Goal: Information Seeking & Learning: Learn about a topic

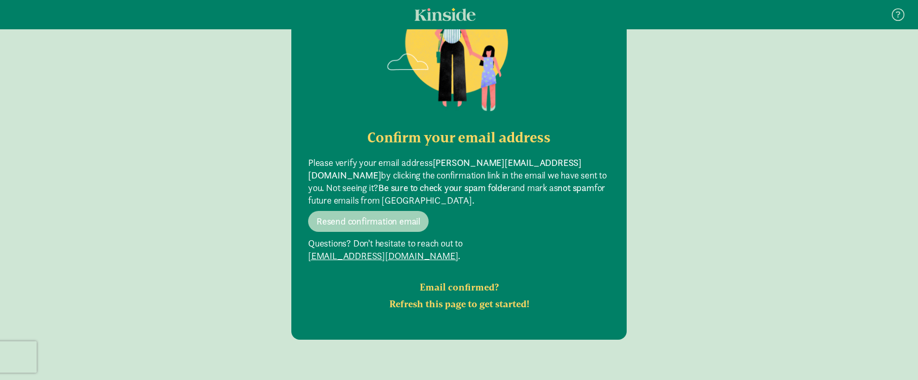
scroll to position [142, 0]
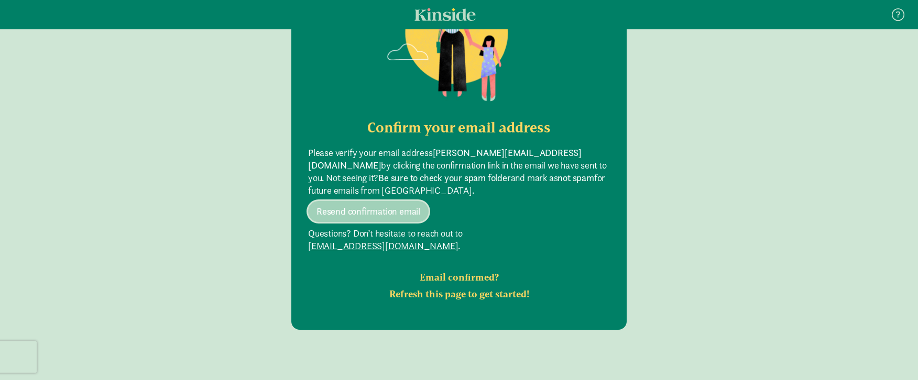
click at [370, 208] on span "Resend confirmation email" at bounding box center [369, 211] width 104 height 13
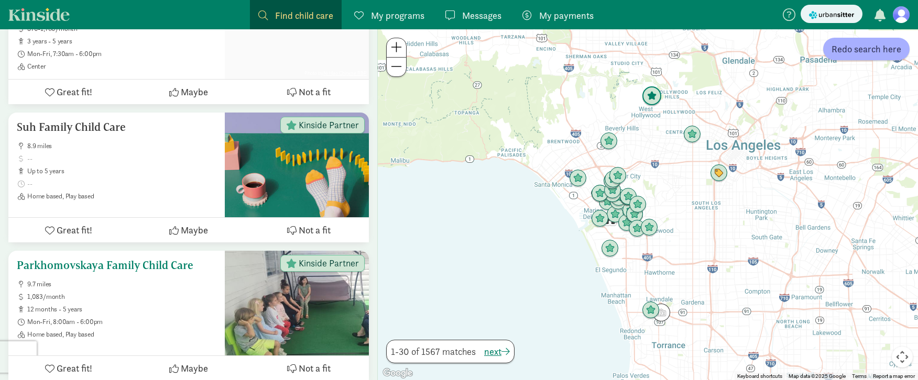
scroll to position [836, 0]
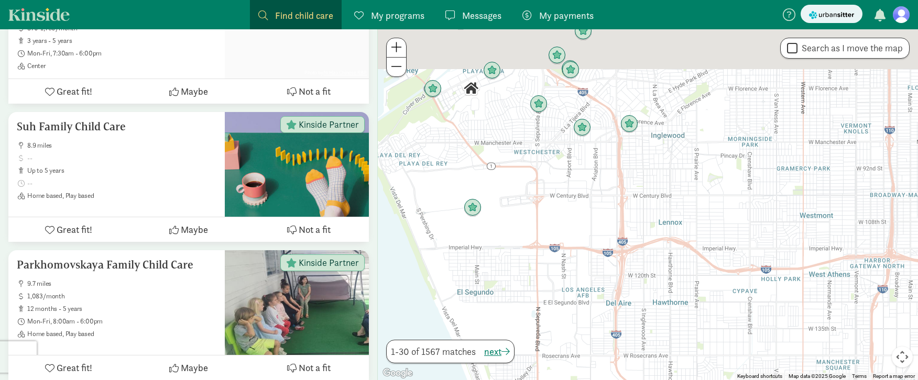
drag, startPoint x: 562, startPoint y: 158, endPoint x: 660, endPoint y: 280, distance: 156.6
click at [660, 280] on div at bounding box center [648, 204] width 540 height 351
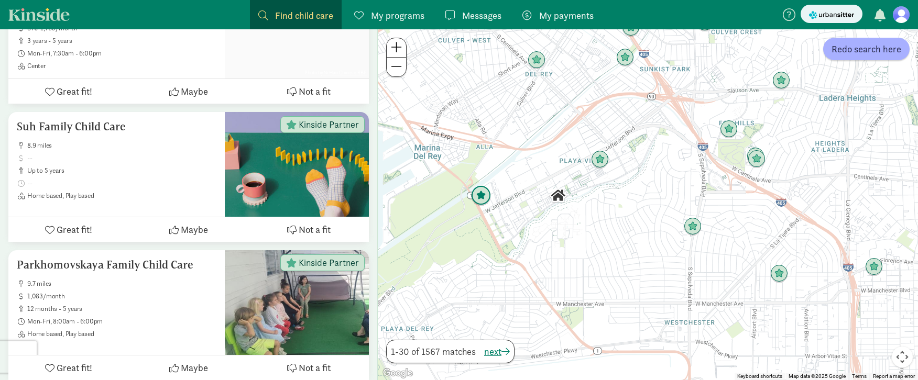
click at [483, 197] on img "Click to see details" at bounding box center [481, 196] width 20 height 20
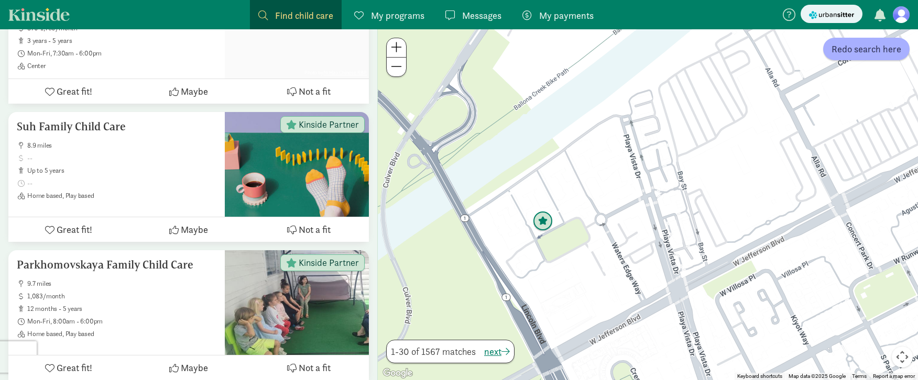
click at [543, 230] on img "Click to see details" at bounding box center [543, 222] width 20 height 20
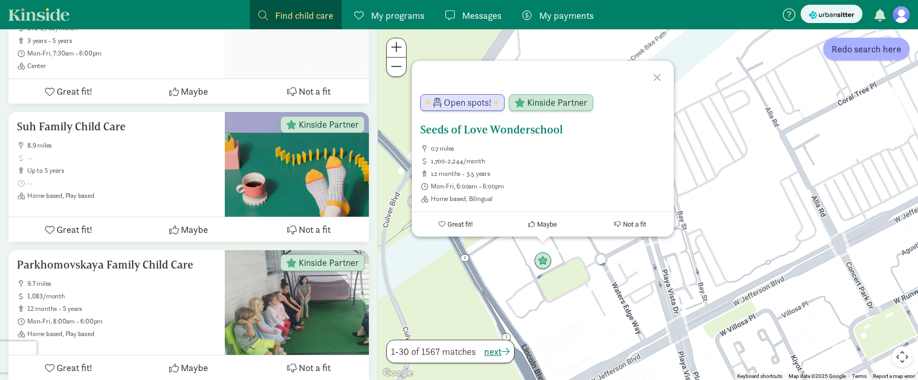
click at [505, 128] on h5 "Seeds of Love Wonderschool" at bounding box center [542, 130] width 245 height 13
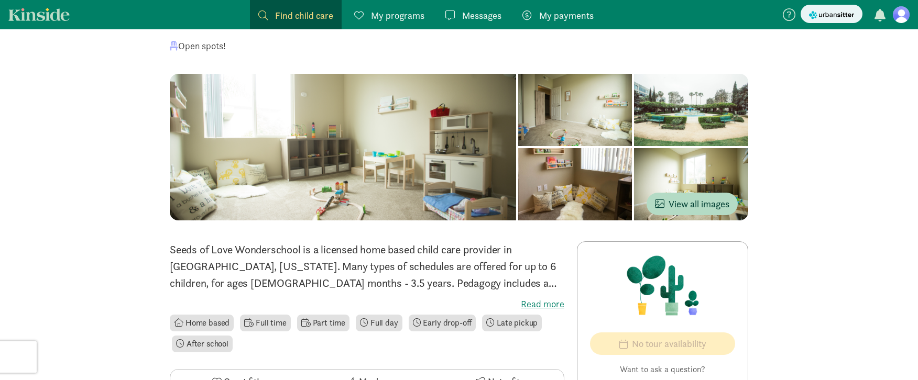
scroll to position [80, 0]
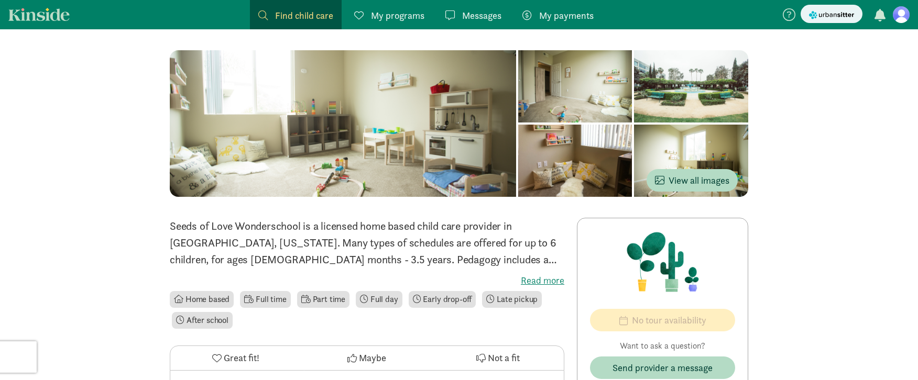
click at [541, 284] on label "Read more" at bounding box center [367, 281] width 395 height 13
click at [0, 0] on input "Read more" at bounding box center [0, 0] width 0 height 0
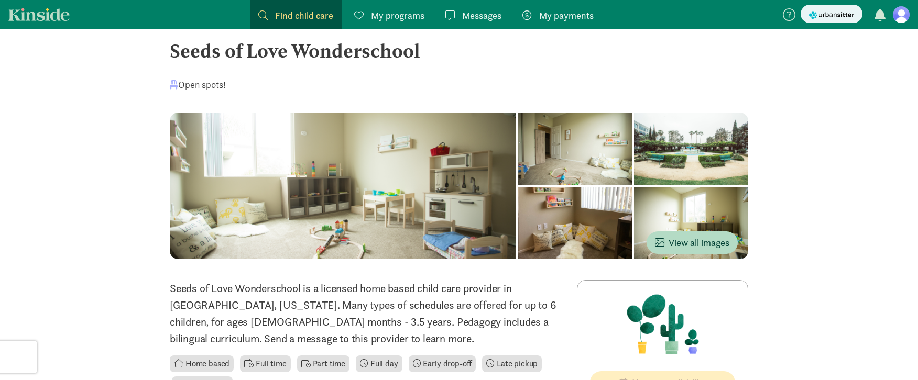
scroll to position [0, 0]
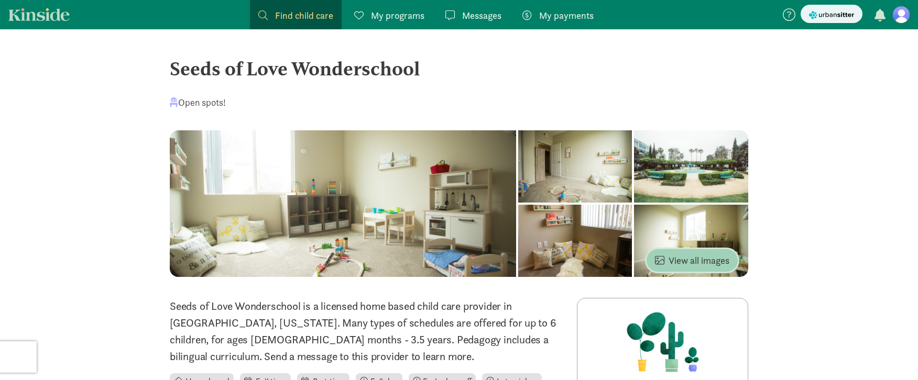
click at [702, 259] on span "View all images" at bounding box center [692, 261] width 74 height 14
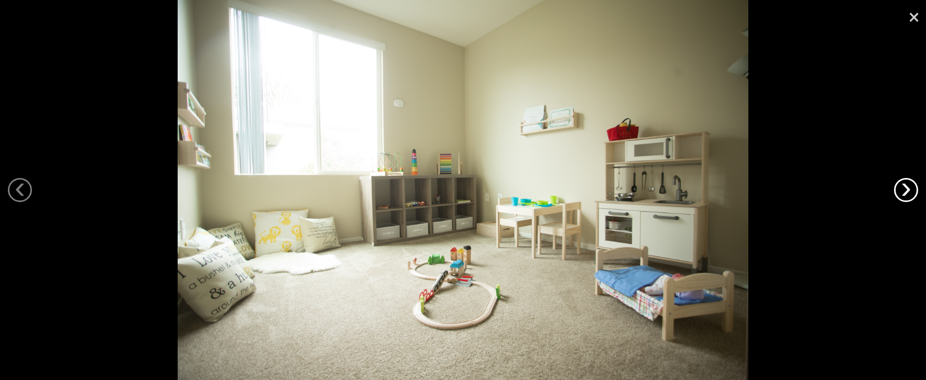
click at [913, 191] on link "›" at bounding box center [906, 190] width 24 height 24
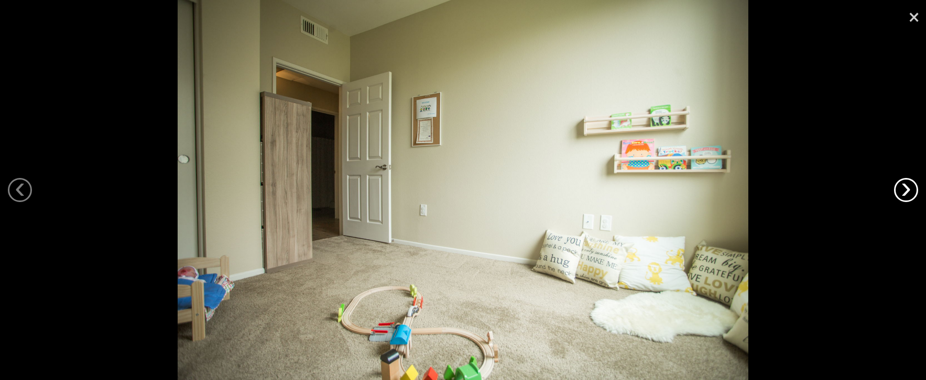
click at [913, 191] on link "›" at bounding box center [906, 190] width 24 height 24
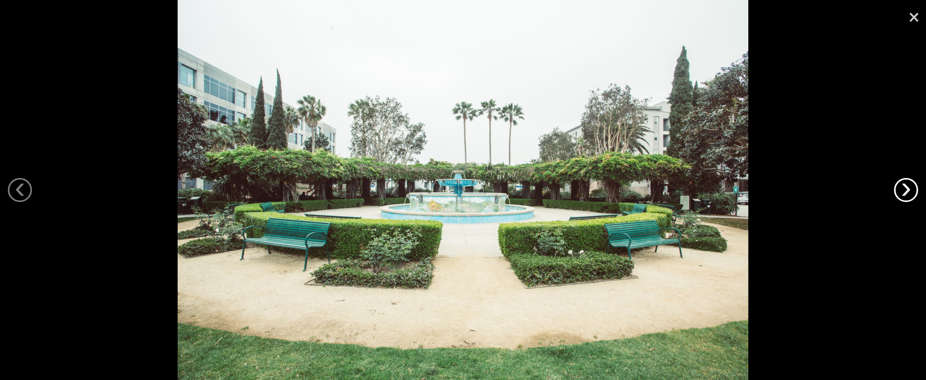
click at [913, 191] on link "›" at bounding box center [906, 190] width 24 height 24
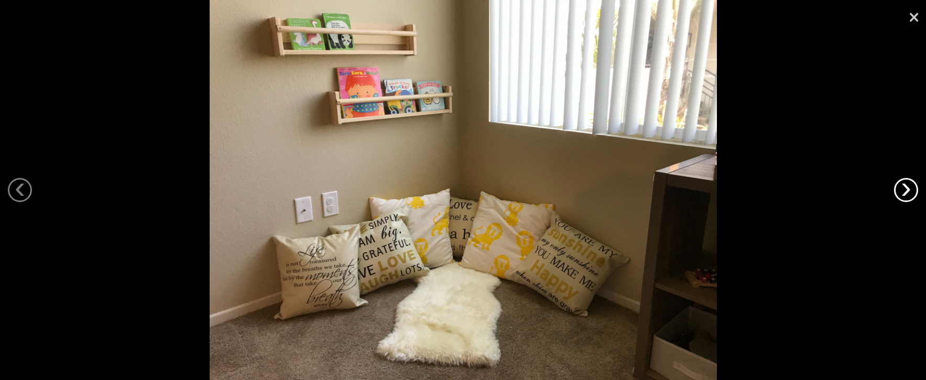
click at [913, 191] on link "›" at bounding box center [906, 190] width 24 height 24
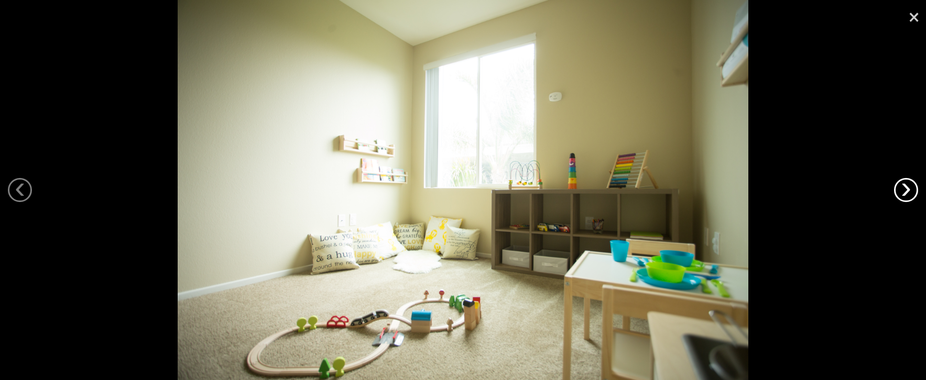
click at [913, 191] on link "›" at bounding box center [906, 190] width 24 height 24
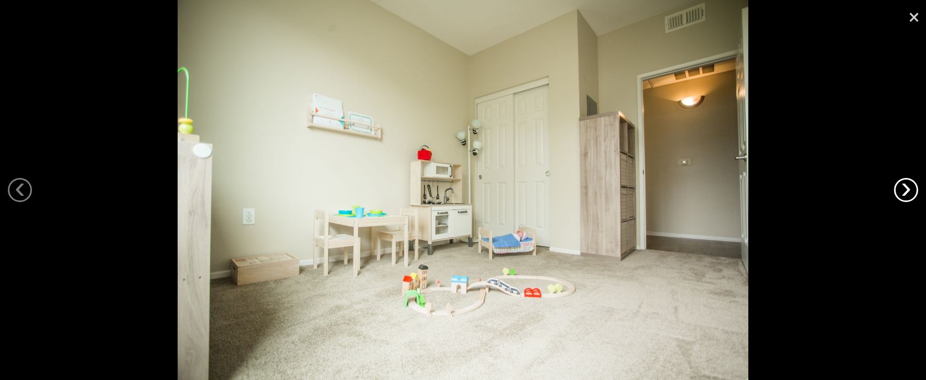
click at [913, 191] on link "›" at bounding box center [906, 190] width 24 height 24
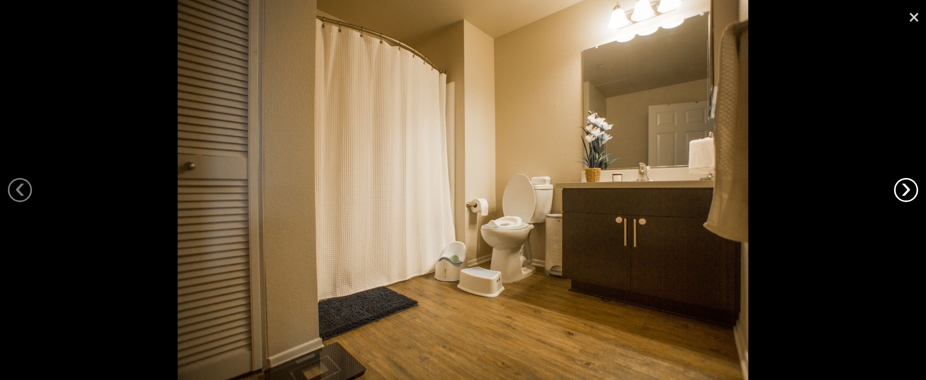
click at [913, 191] on link "›" at bounding box center [906, 190] width 24 height 24
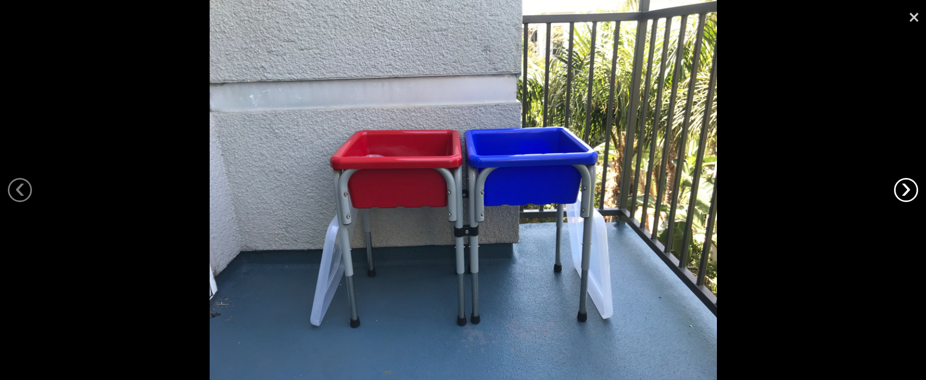
click at [913, 191] on link "›" at bounding box center [906, 190] width 24 height 24
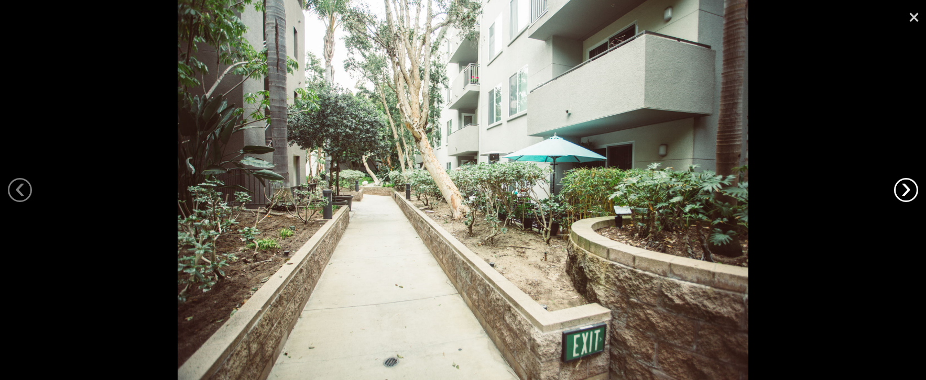
click at [913, 191] on link "›" at bounding box center [906, 190] width 24 height 24
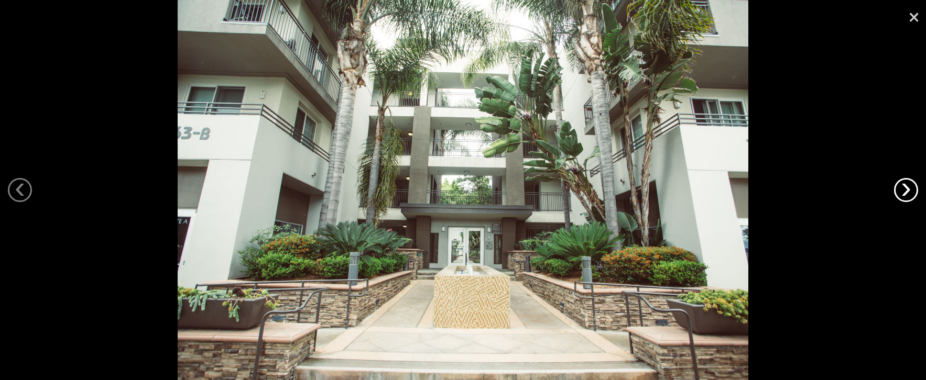
click at [913, 191] on link "›" at bounding box center [906, 190] width 24 height 24
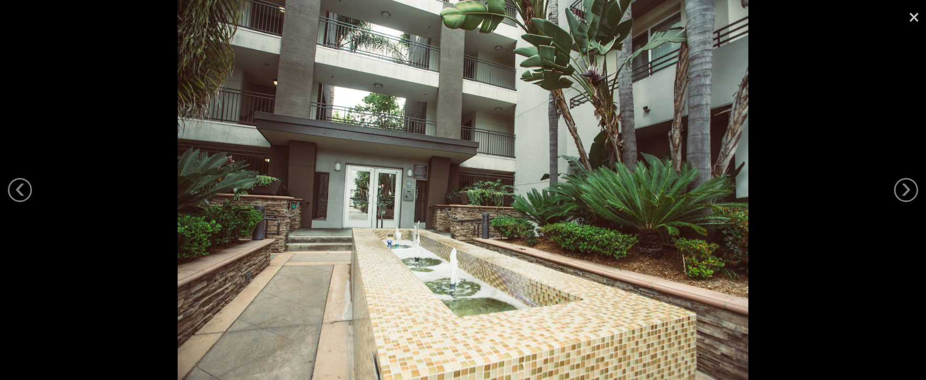
click at [912, 10] on link "×" at bounding box center [914, 15] width 24 height 31
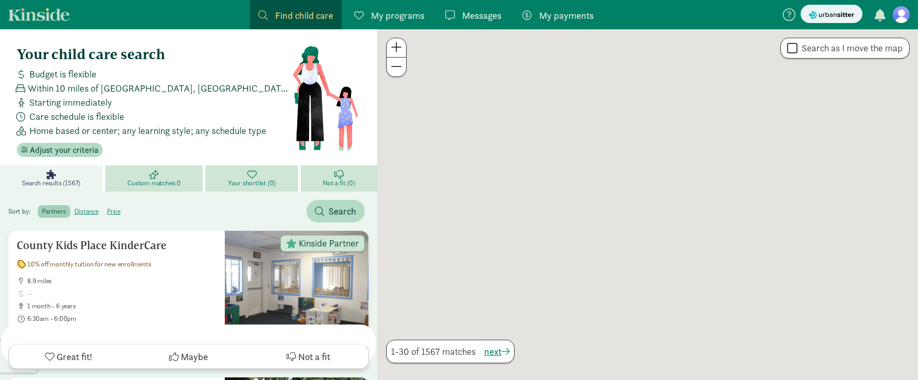
scroll to position [836, 0]
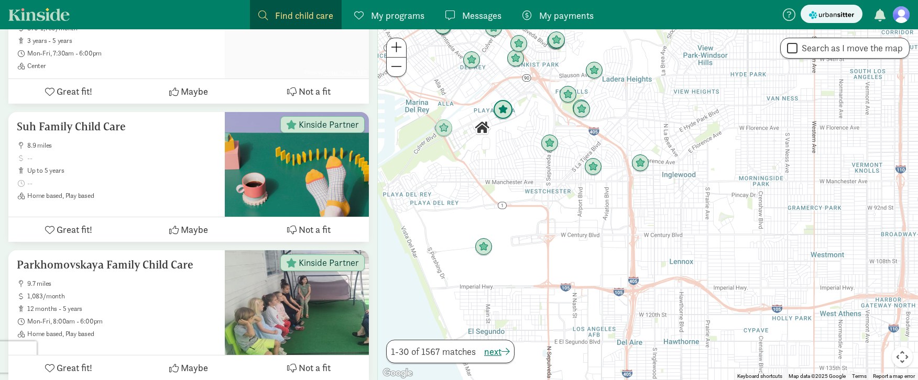
click at [500, 108] on img "Click to see details" at bounding box center [503, 110] width 20 height 20
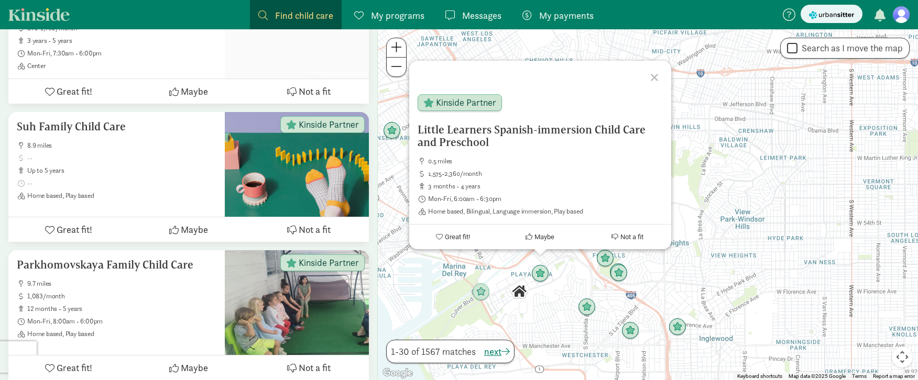
click at [536, 301] on div "Little Learners Spanish-immersion Child Care and Preschool 0.5 miles 1,575-2,36…" at bounding box center [648, 204] width 540 height 351
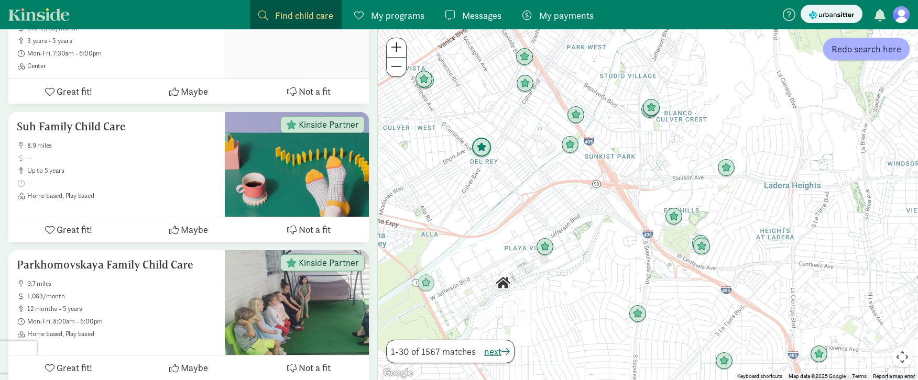
click at [479, 152] on img "Click to see details" at bounding box center [482, 148] width 20 height 20
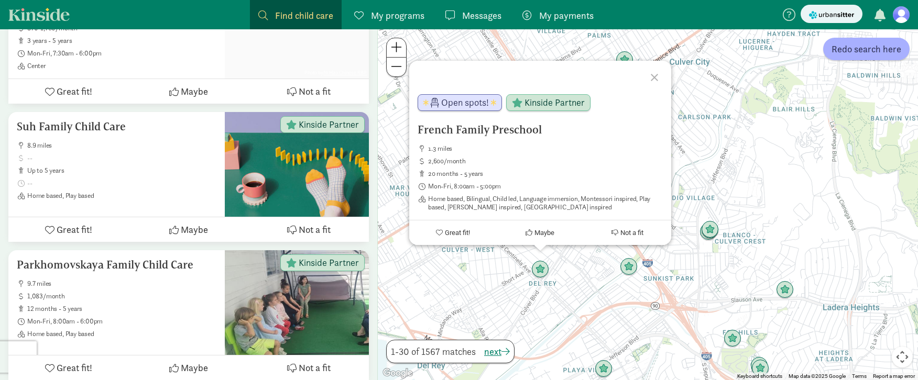
click at [525, 311] on div "French Family Preschool 1.3 miles 2,600/month 20 months - 5 years Mon-Fri, 8:00…" at bounding box center [648, 204] width 540 height 351
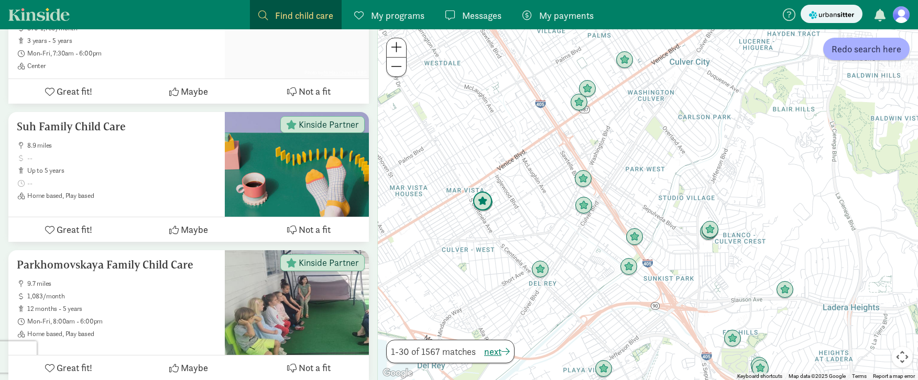
click at [489, 203] on img "Click to see details" at bounding box center [483, 202] width 20 height 20
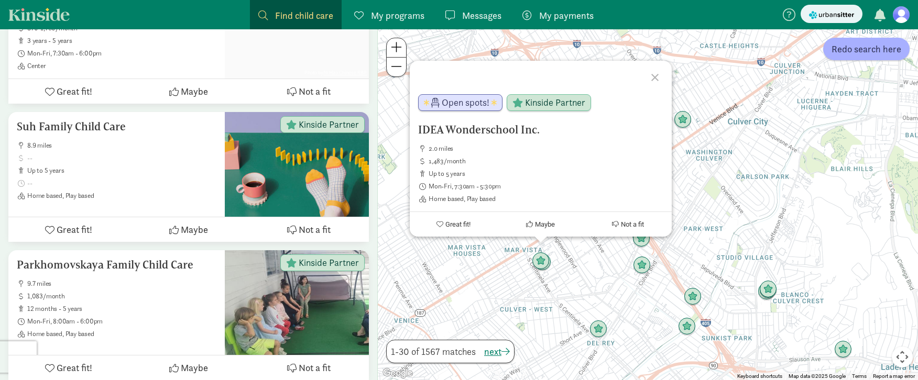
click at [581, 249] on div "IDEA Wonderschool Inc. 2.0 miles 1,483/month up to 5 years Mon-Fri, 7:30am - 5:…" at bounding box center [648, 204] width 540 height 351
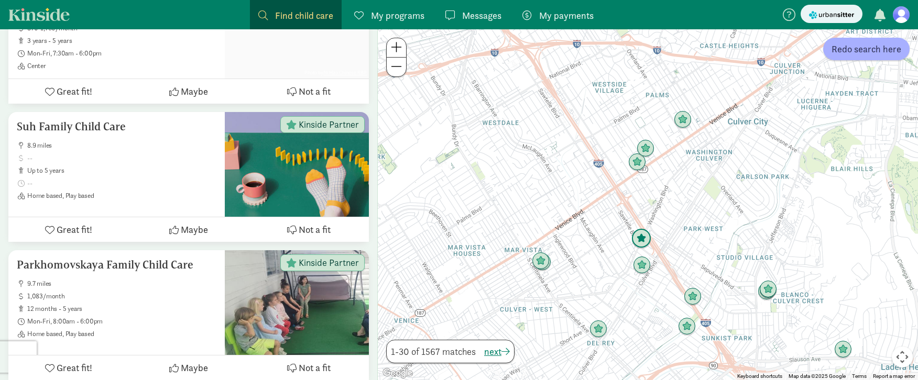
click at [643, 232] on img "Click to see details" at bounding box center [641, 239] width 20 height 20
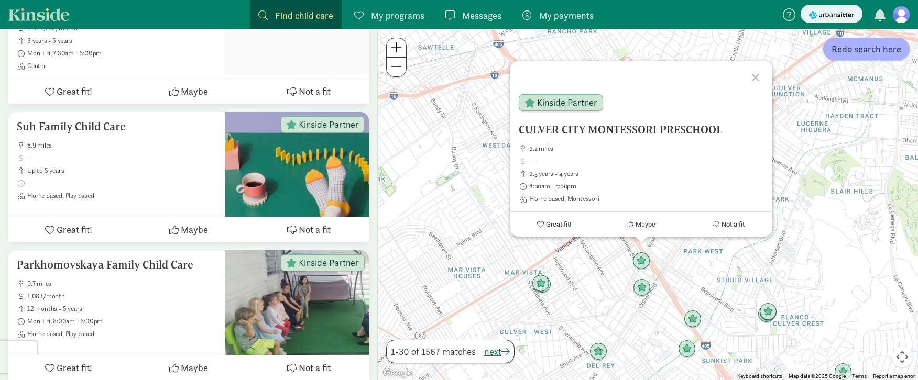
click at [651, 283] on div "CULVER CITY MONTESSORI PRESCHOOL 2.1 miles 2.5 years - 4 years 8:00am - 5:00pm …" at bounding box center [648, 204] width 540 height 351
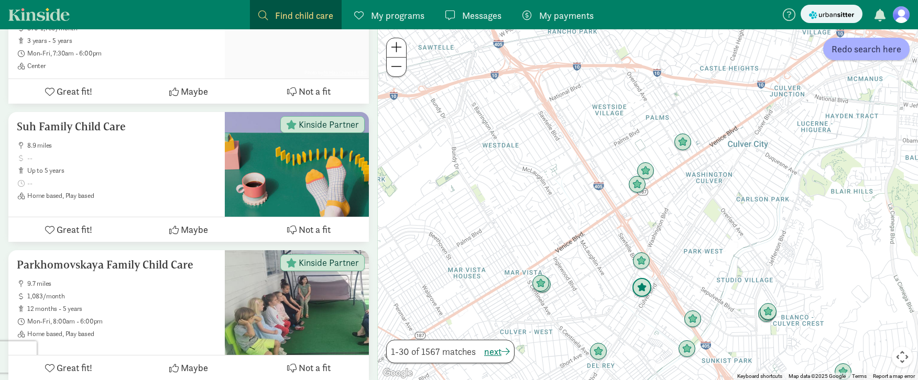
click at [646, 291] on img "Click to see details" at bounding box center [642, 288] width 20 height 20
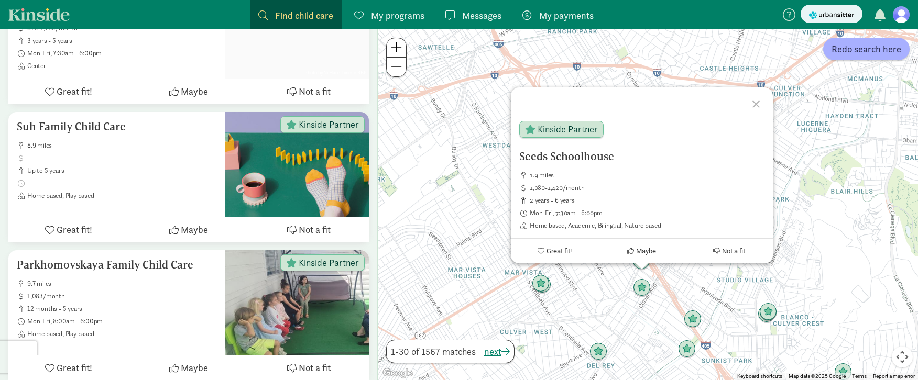
click at [622, 312] on div "Seeds Schoolhouse 1.9 miles 1,080-1,420/month 2 years - 6 years Mon-Fri, 7:30am…" at bounding box center [648, 204] width 540 height 351
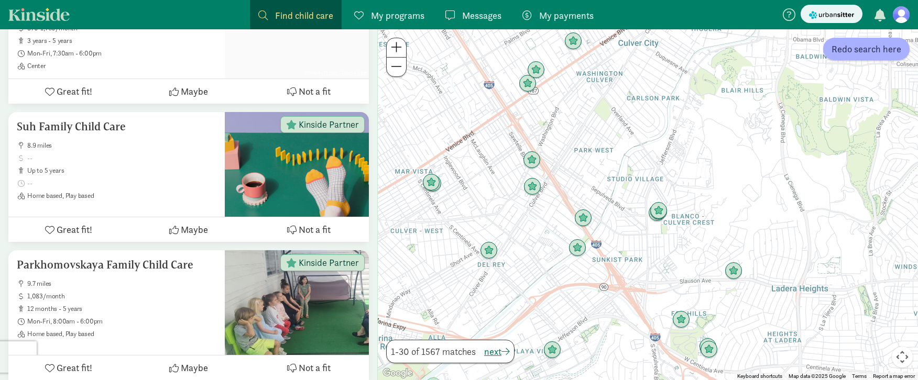
drag, startPoint x: 651, startPoint y: 327, endPoint x: 539, endPoint y: 221, distance: 154.9
click at [539, 221] on div at bounding box center [648, 204] width 540 height 351
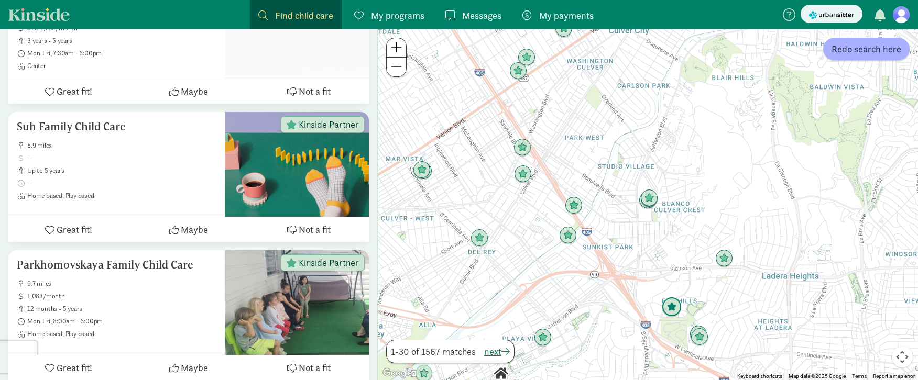
click at [666, 314] on img "Click to see details" at bounding box center [672, 308] width 20 height 20
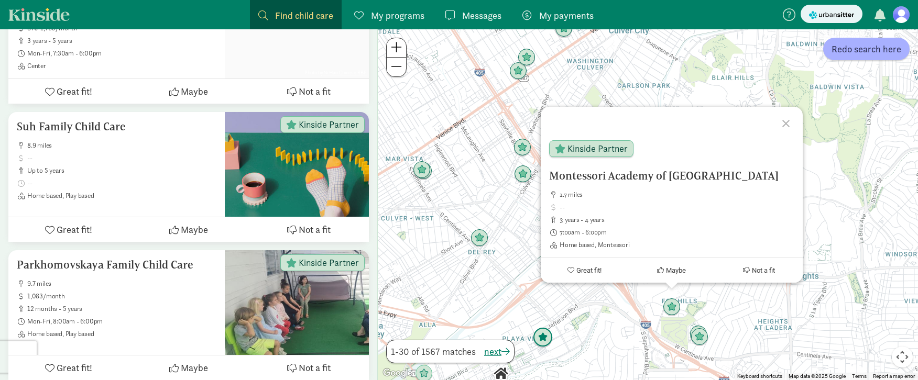
click at [548, 339] on img "Click to see details" at bounding box center [543, 338] width 20 height 20
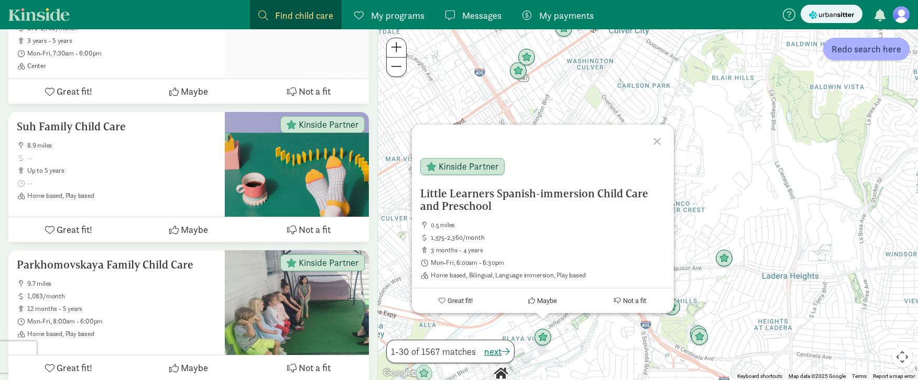
click at [719, 191] on div "To navigate, press the arrow keys. Little Learners Spanish-immersion Child Care…" at bounding box center [648, 204] width 540 height 351
